Goal: Task Accomplishment & Management: Complete application form

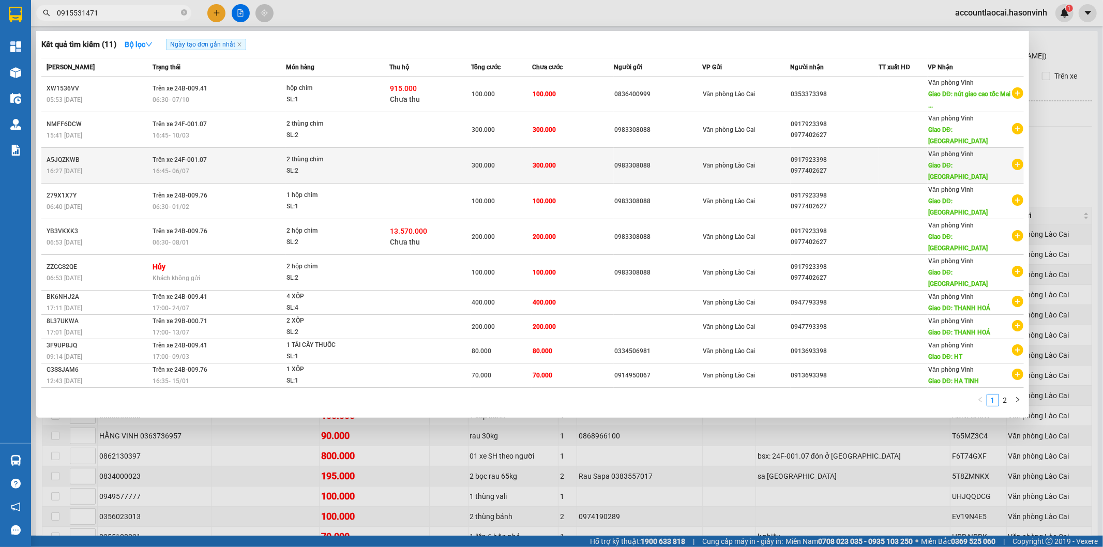
scroll to position [115, 0]
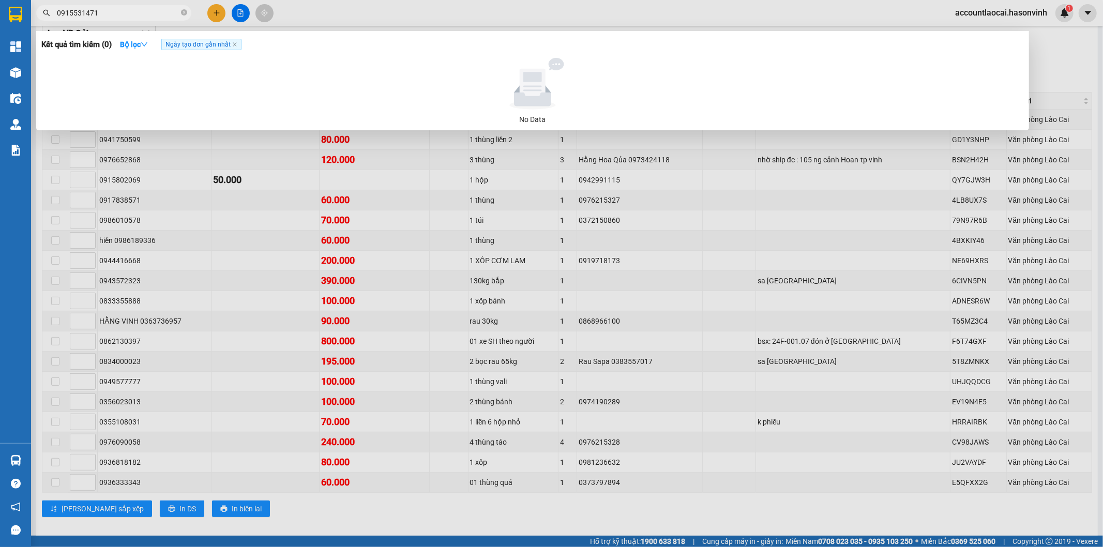
type input "0915531471"
click at [805, 255] on div at bounding box center [551, 273] width 1103 height 547
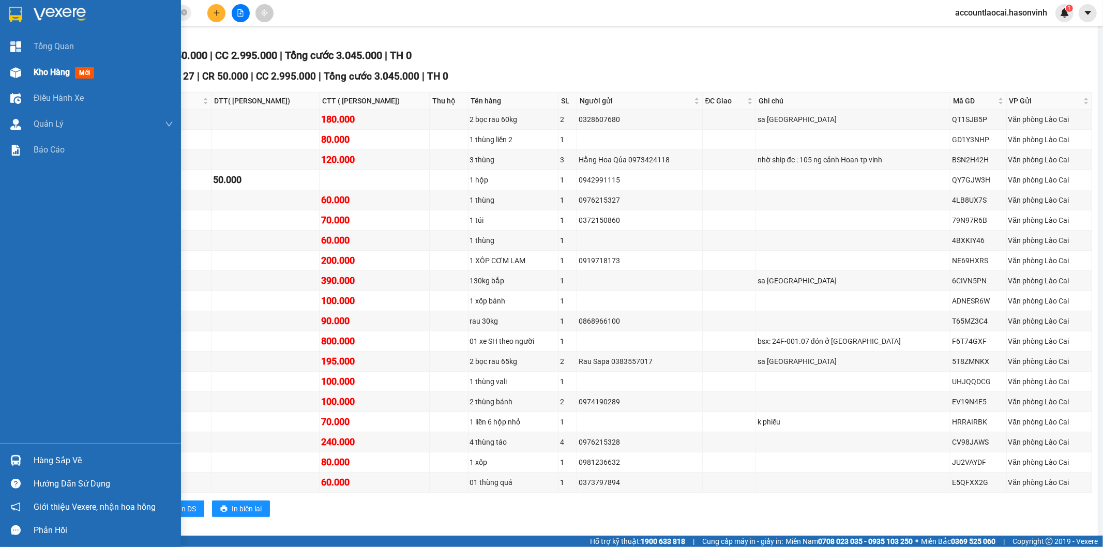
click at [32, 67] on div "Kho hàng mới" at bounding box center [90, 72] width 181 height 26
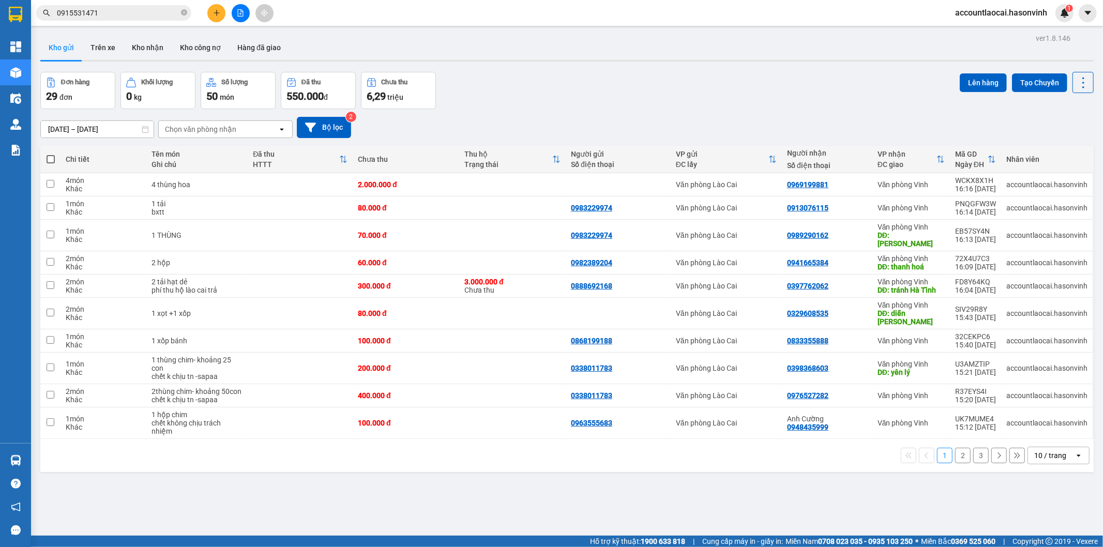
click at [216, 7] on button at bounding box center [216, 13] width 18 height 18
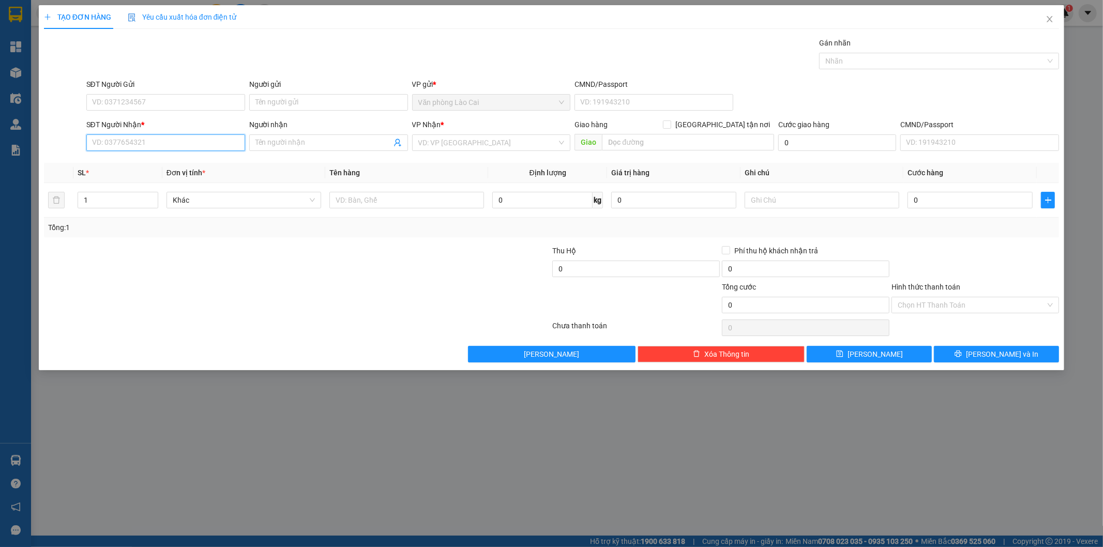
click at [172, 146] on input "SĐT Người Nhận *" at bounding box center [165, 142] width 159 height 17
click at [126, 146] on input "887" at bounding box center [165, 142] width 159 height 17
click at [131, 165] on div "0967733887" at bounding box center [166, 163] width 146 height 11
type input "0967733887"
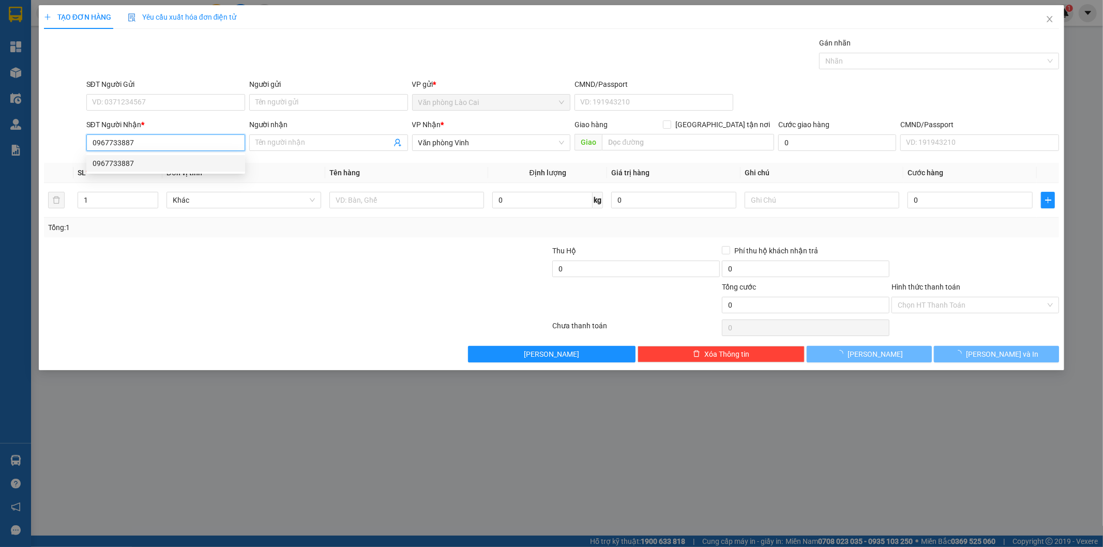
type input "500.000"
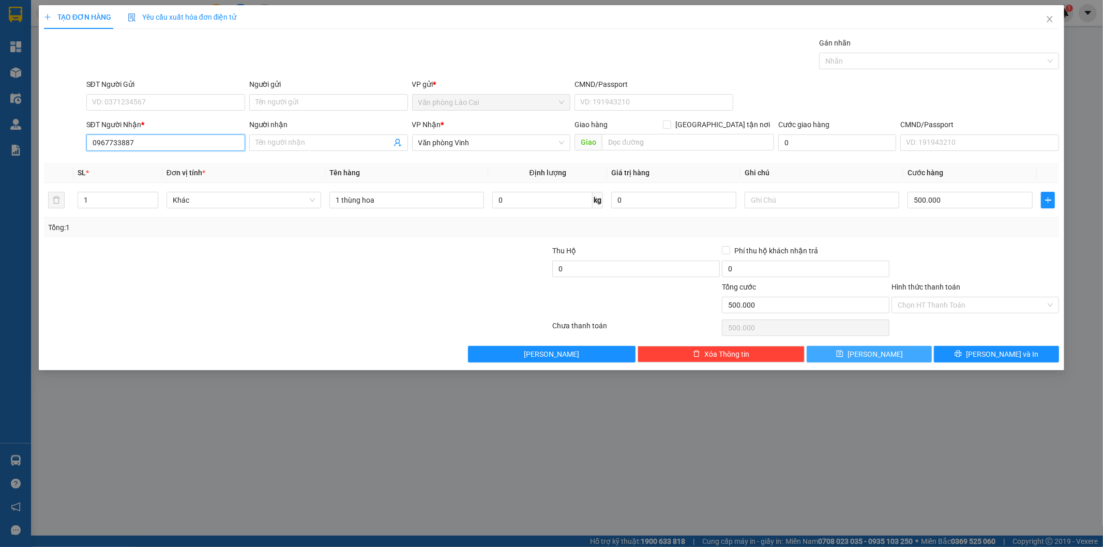
type input "0967733887"
click at [917, 361] on button "[PERSON_NAME]" at bounding box center [868, 354] width 125 height 17
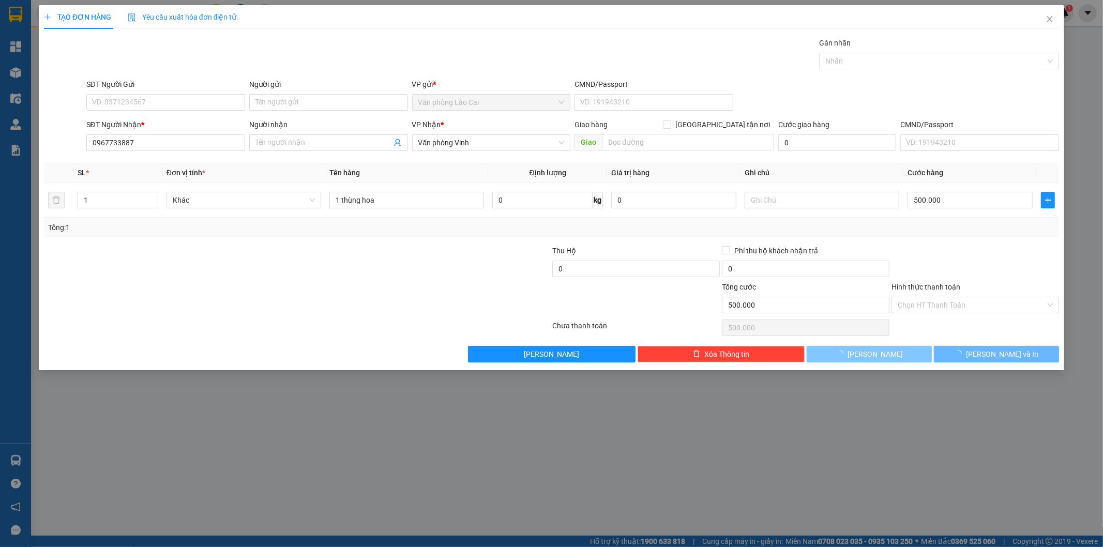
type input "0"
